Goal: Transaction & Acquisition: Purchase product/service

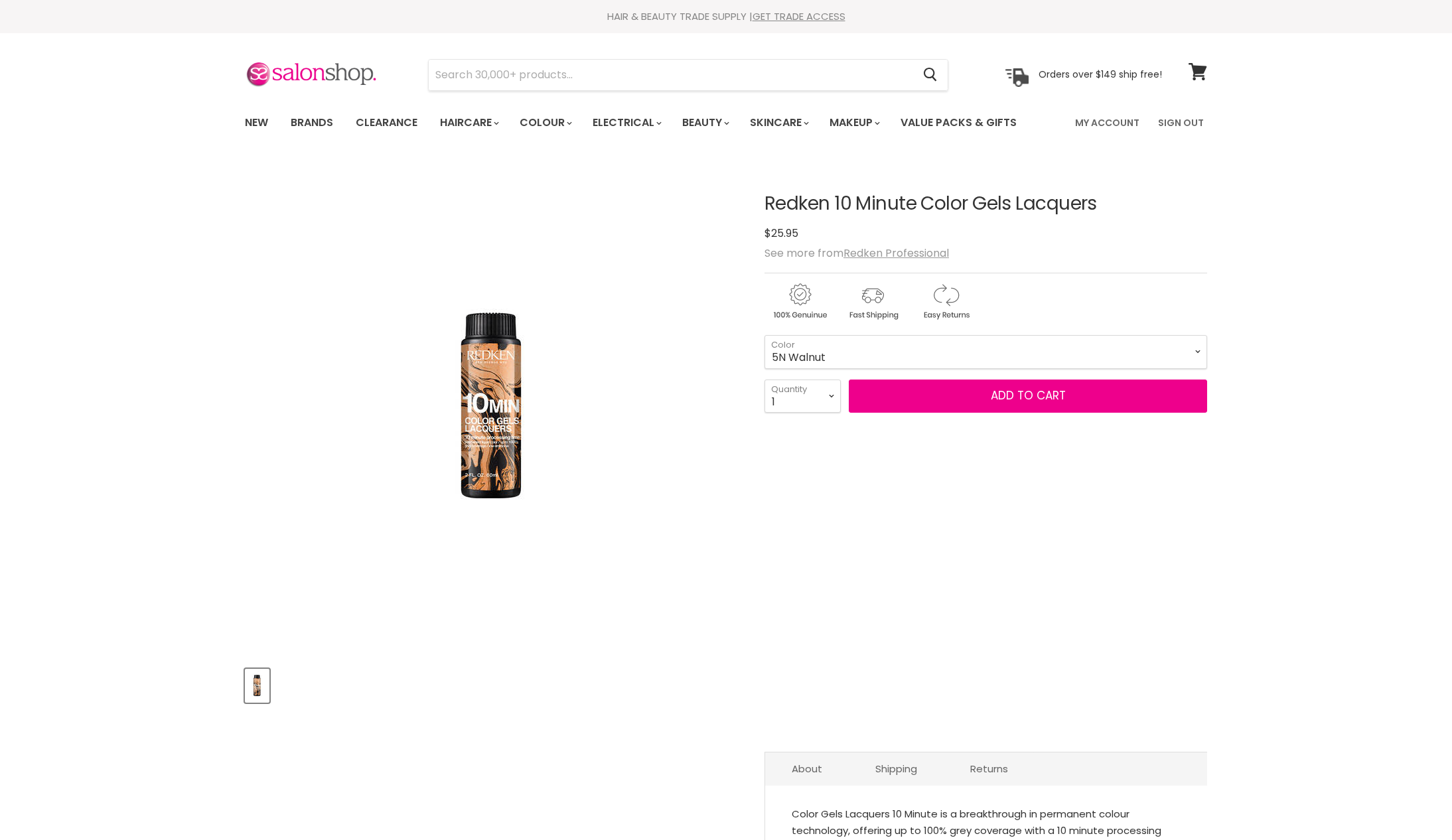
select select "5N Walnut"
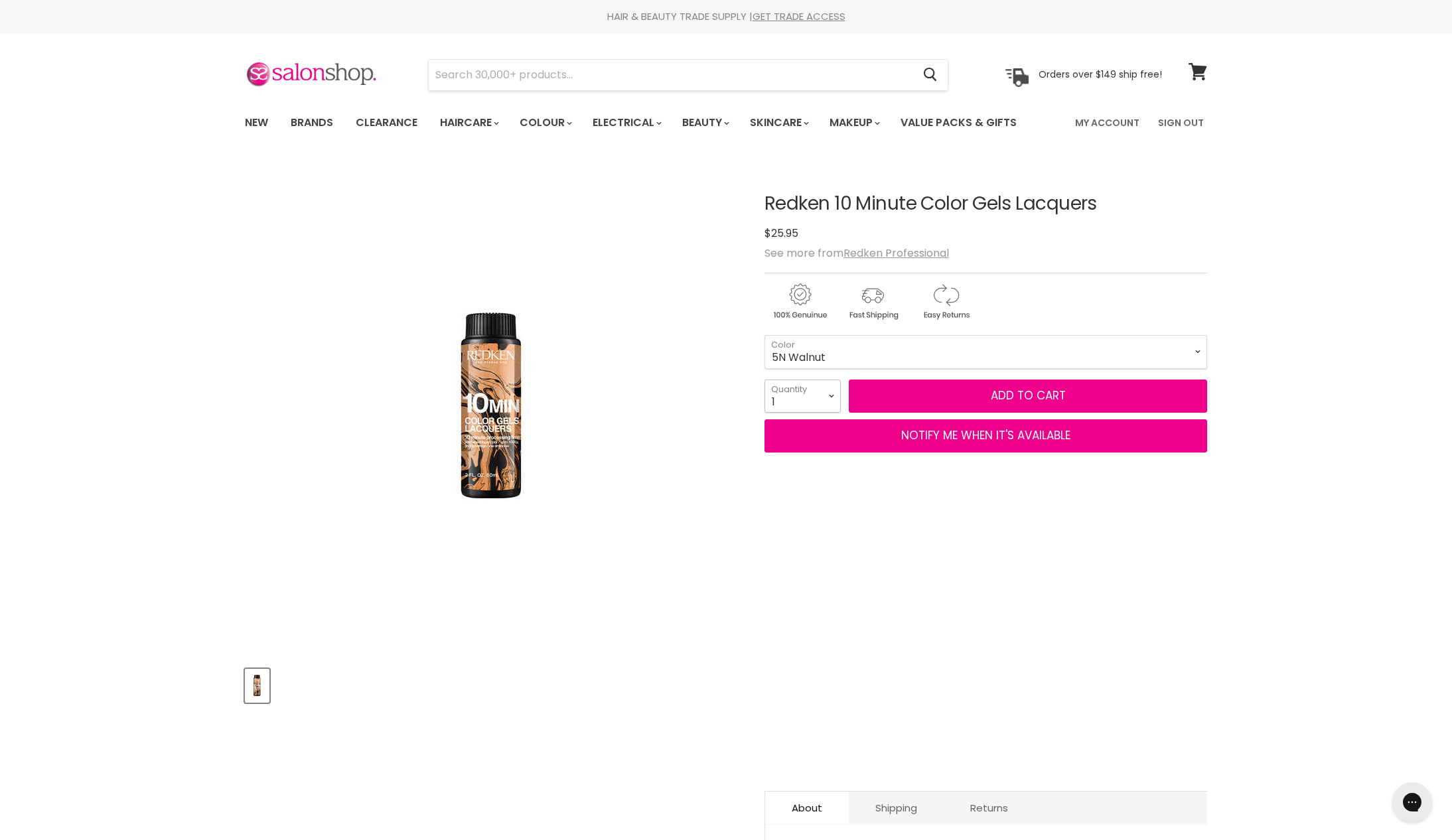
select select "2"
type input "2"
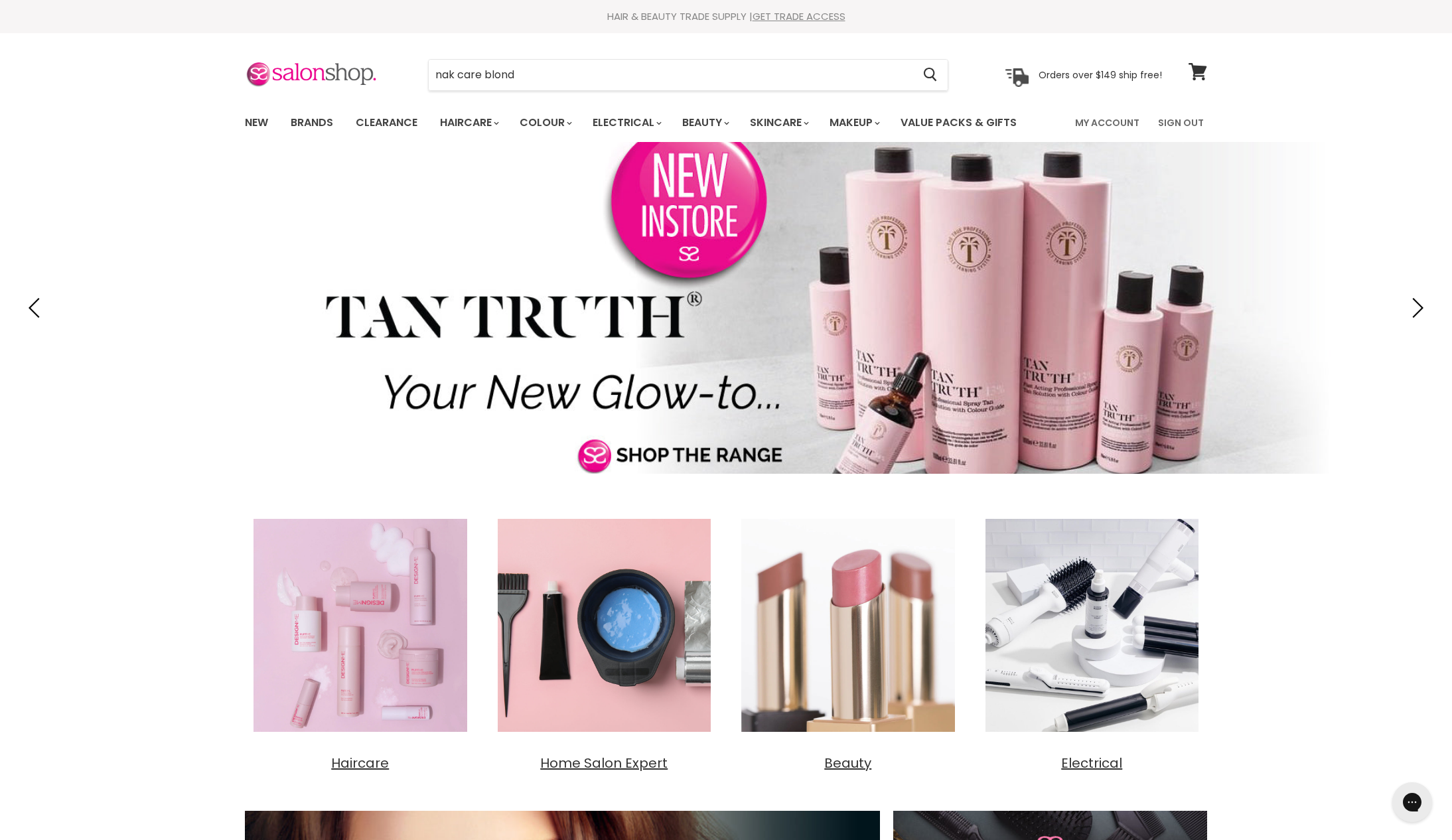
type input "nak care blonde"
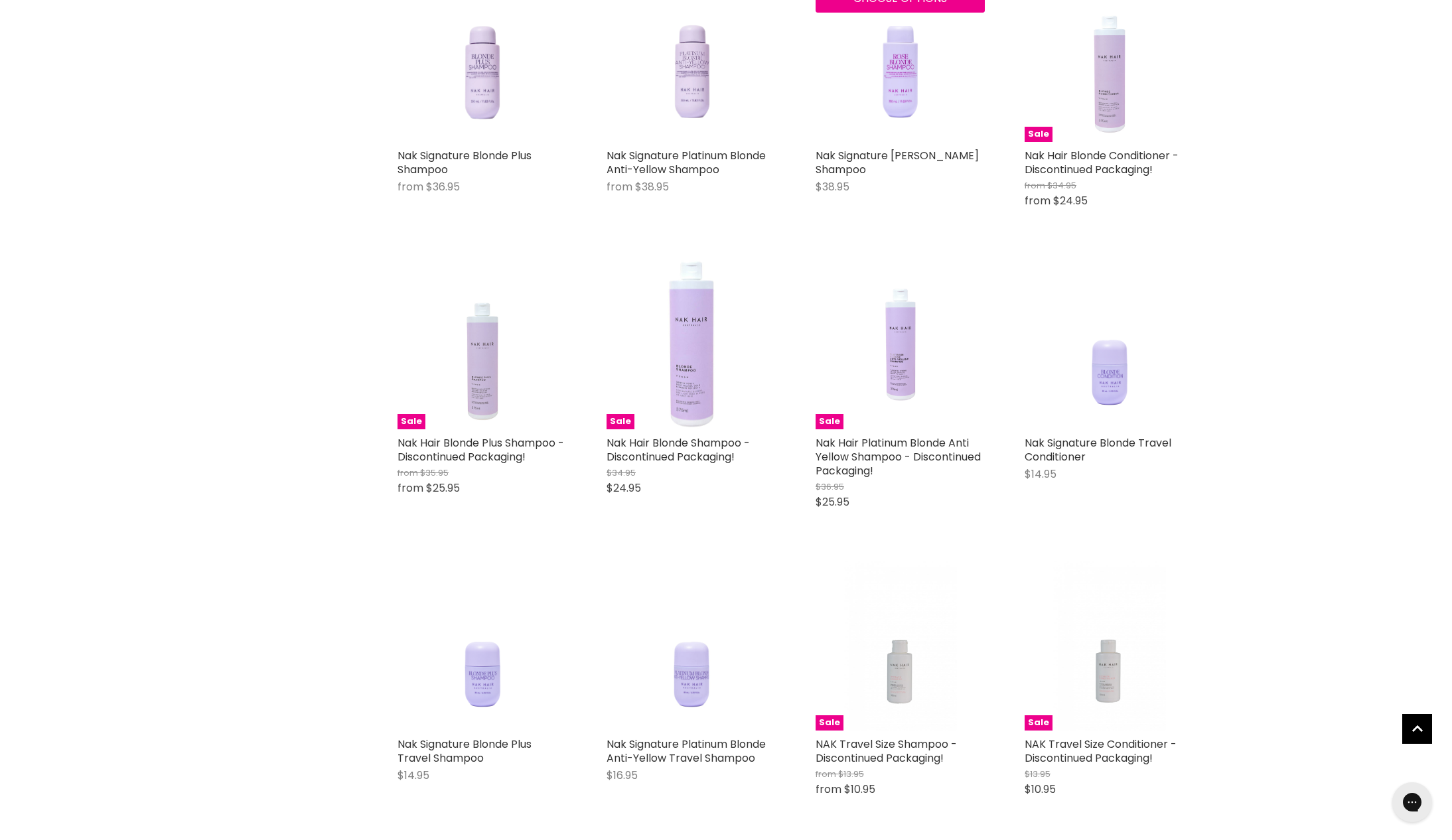
scroll to position [610, 0]
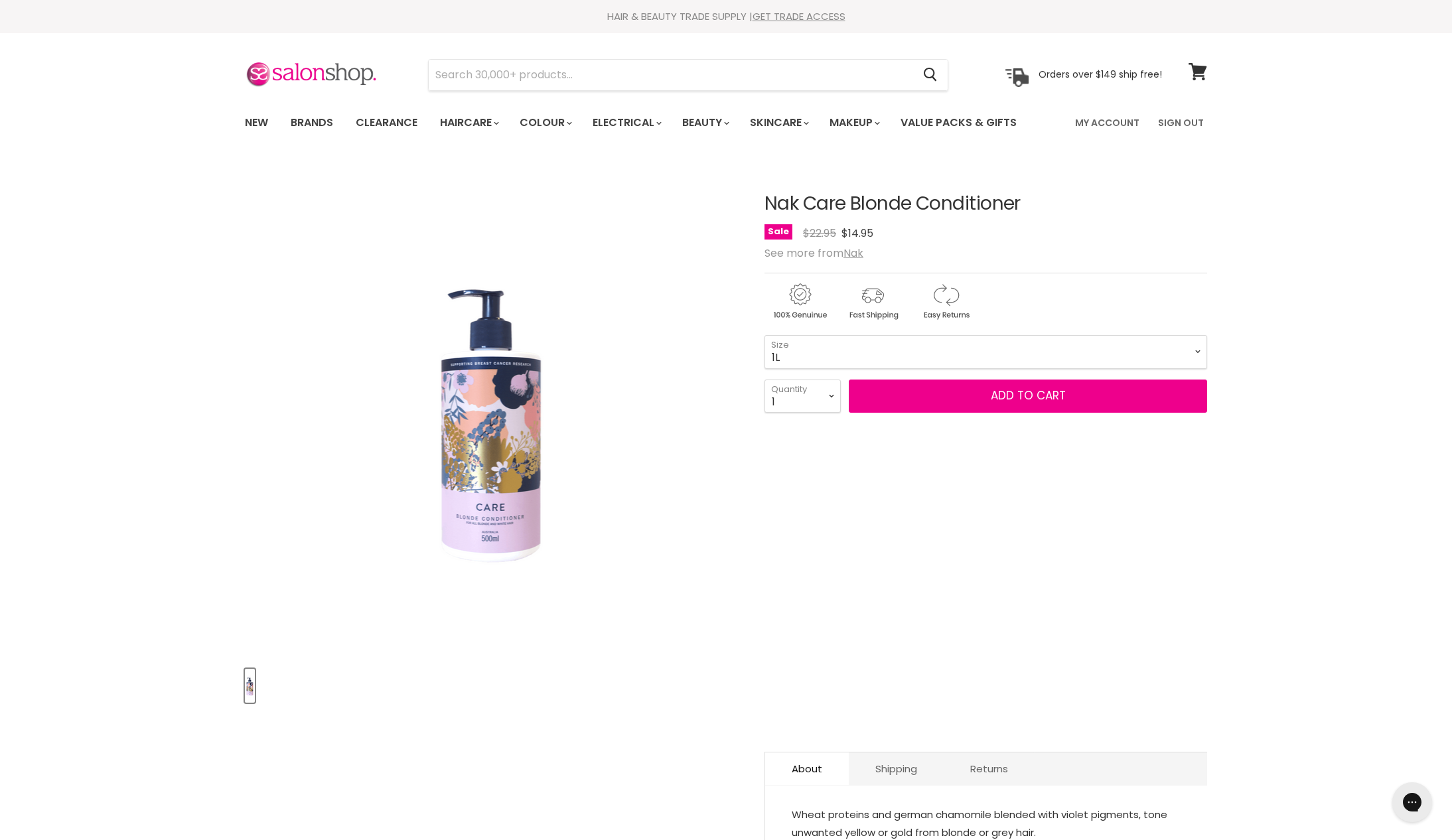
select select "1L"
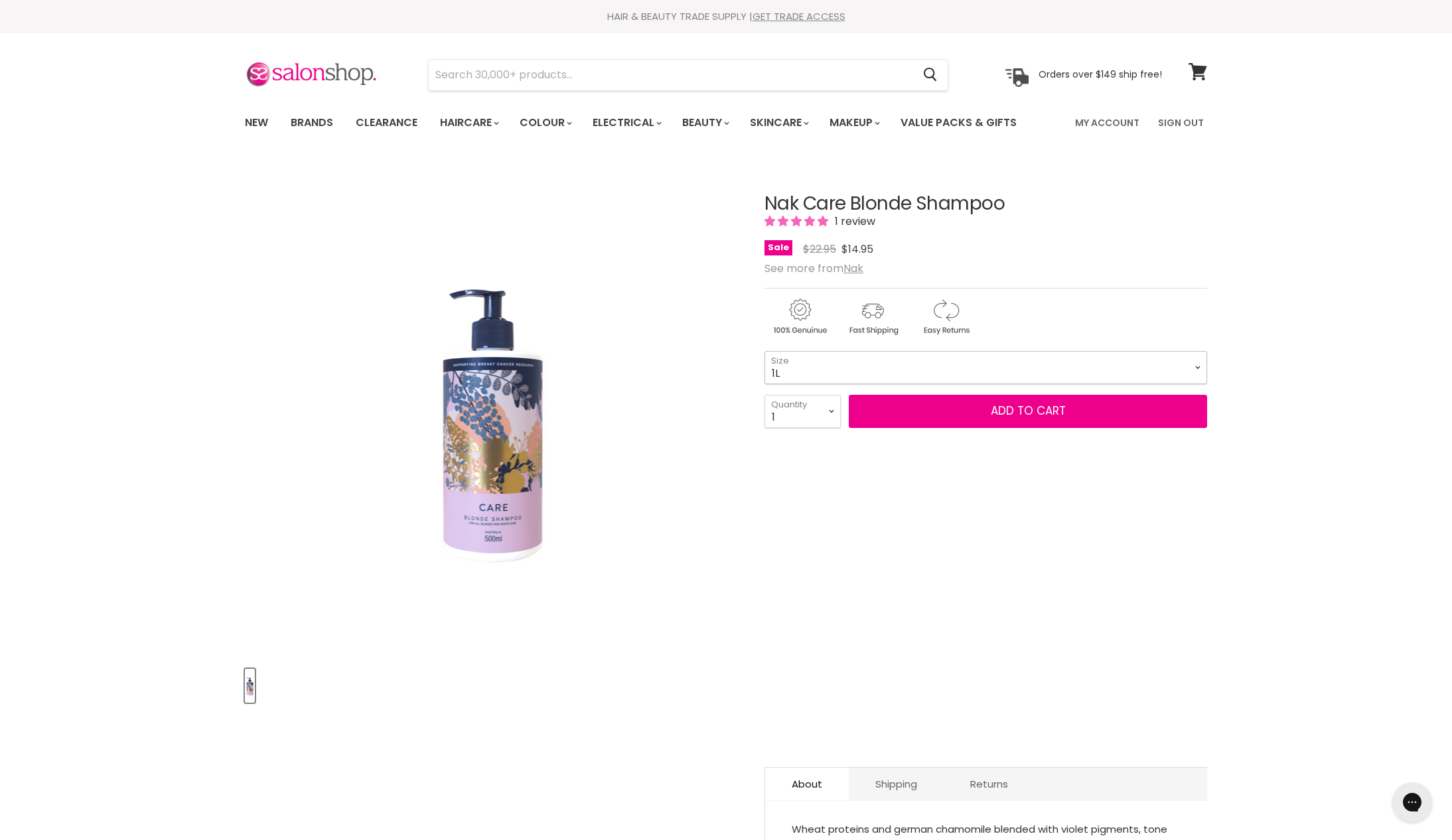
select select "1L"
